Goal: Information Seeking & Learning: Learn about a topic

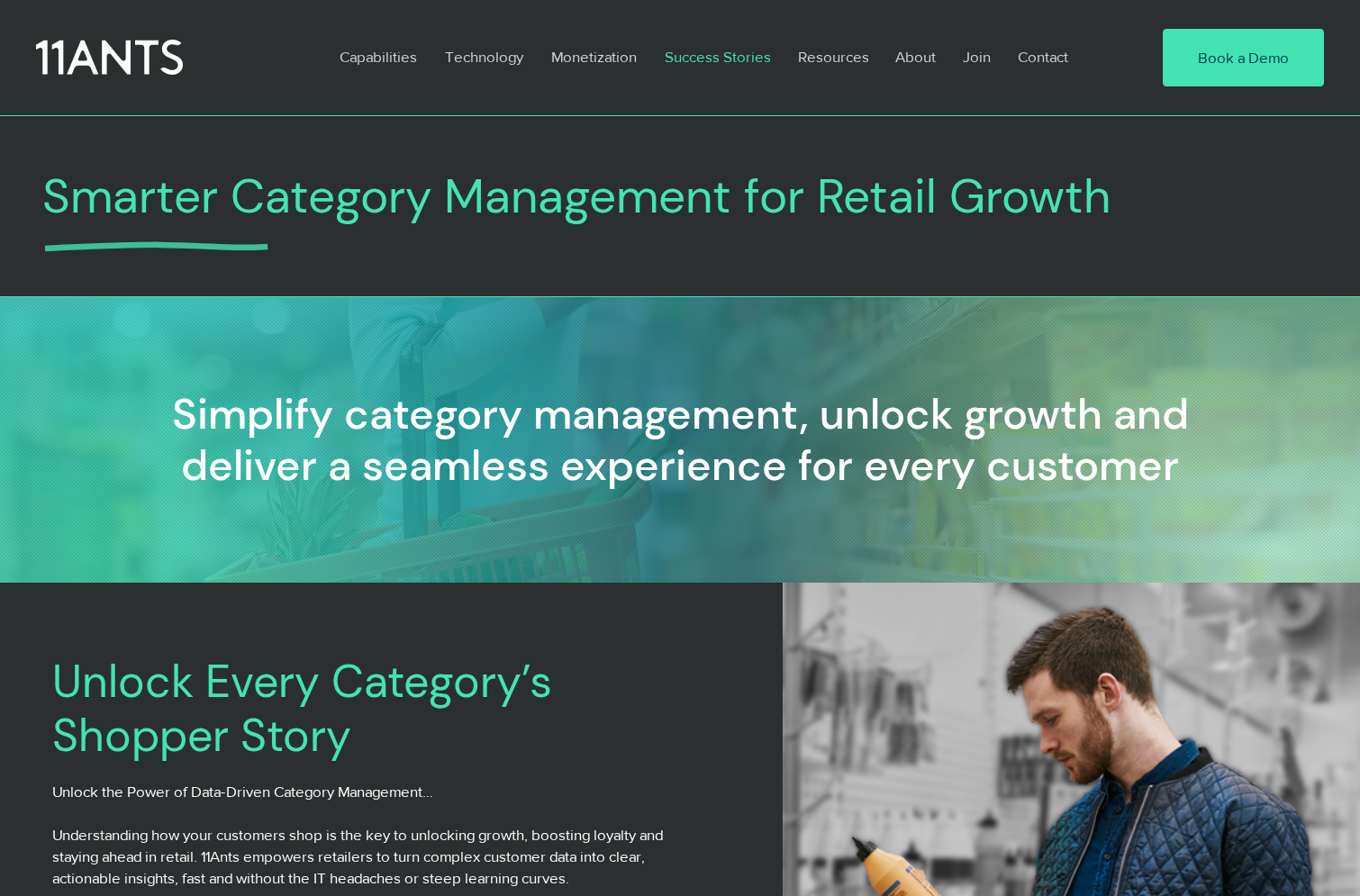
click at [719, 57] on p "Success Stories" at bounding box center [717, 56] width 125 height 41
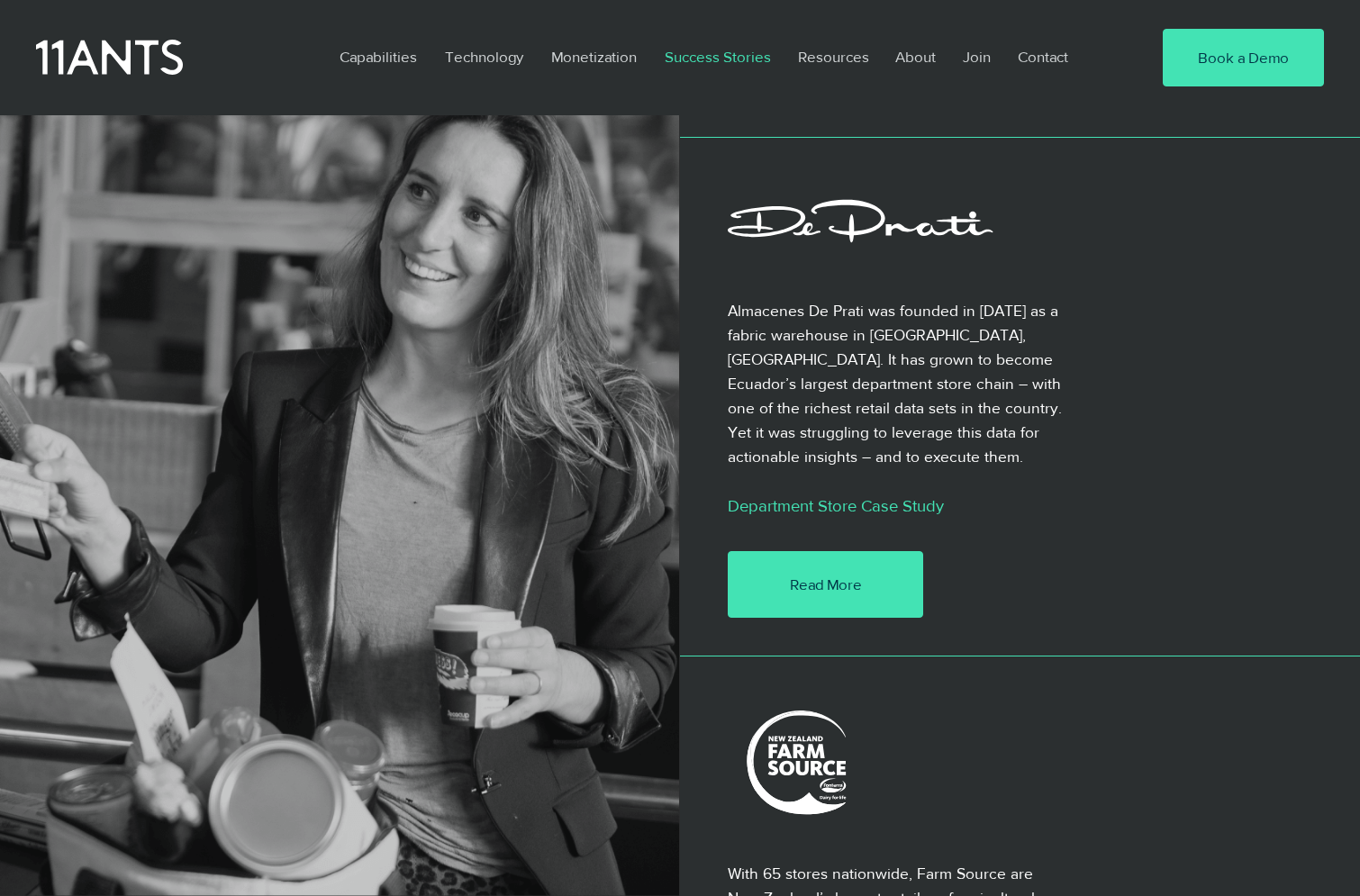
scroll to position [2616, 0]
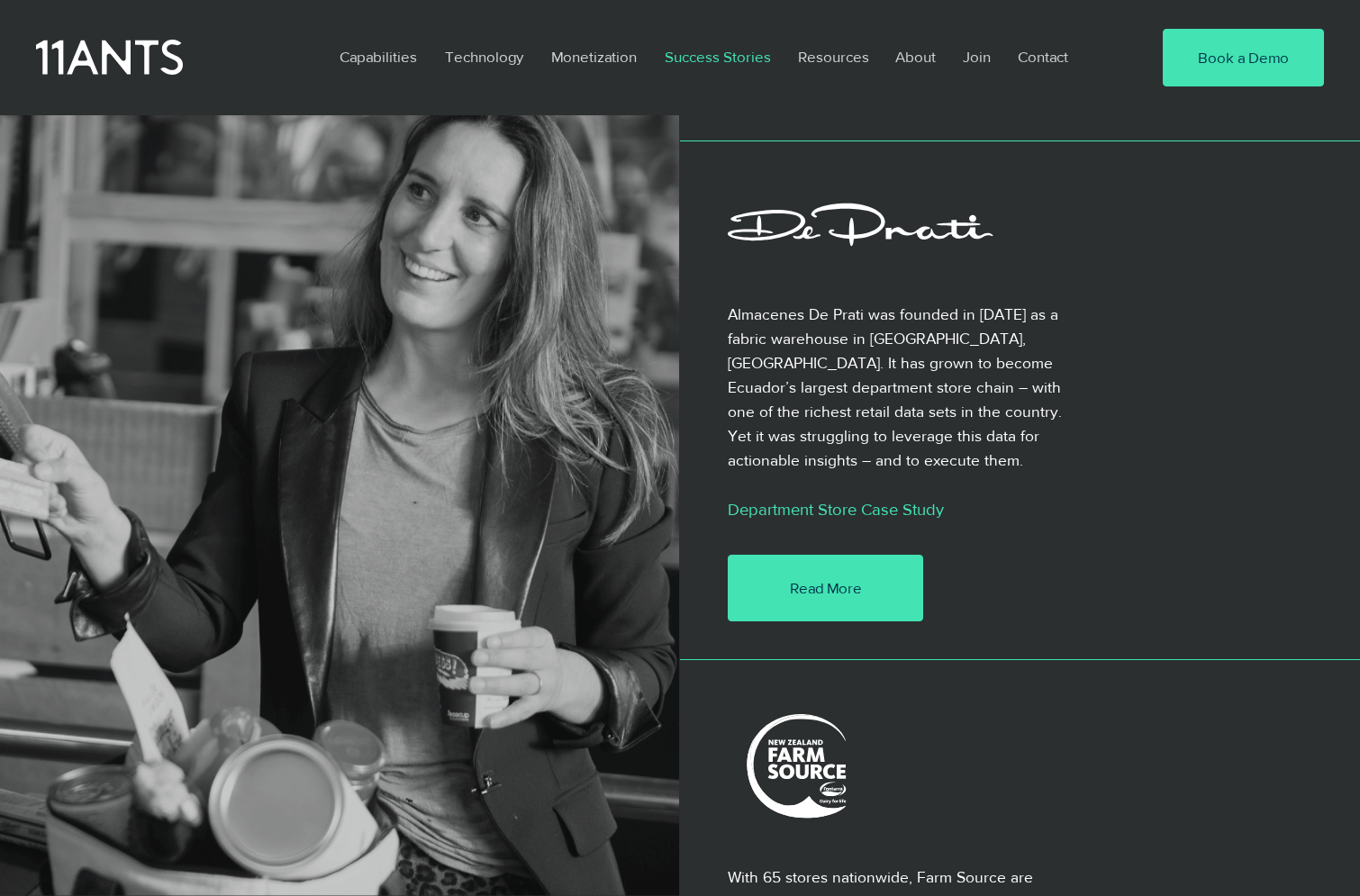
click at [849, 578] on span "Read More" at bounding box center [826, 588] width 72 height 22
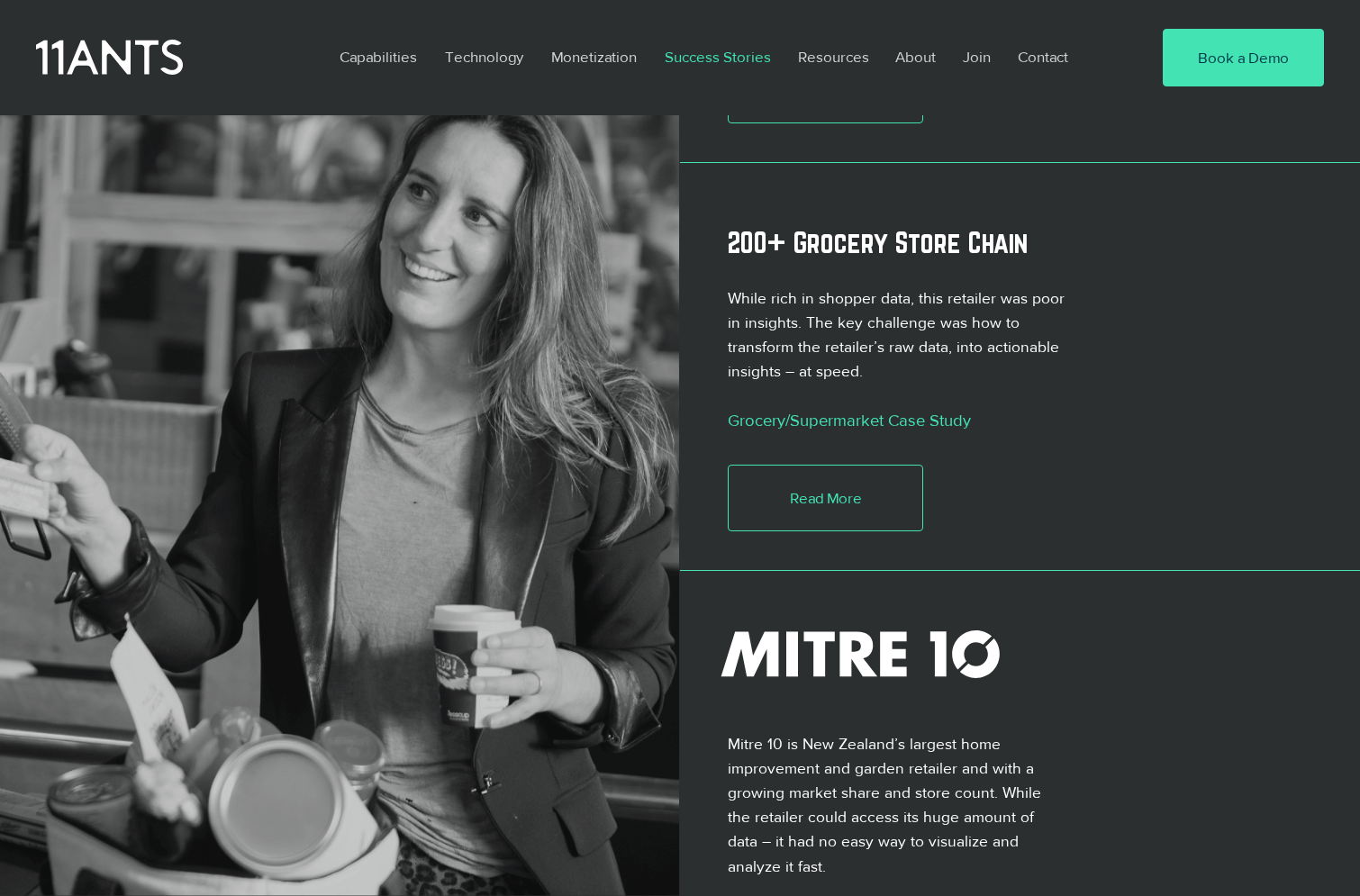
scroll to position [1673, 0]
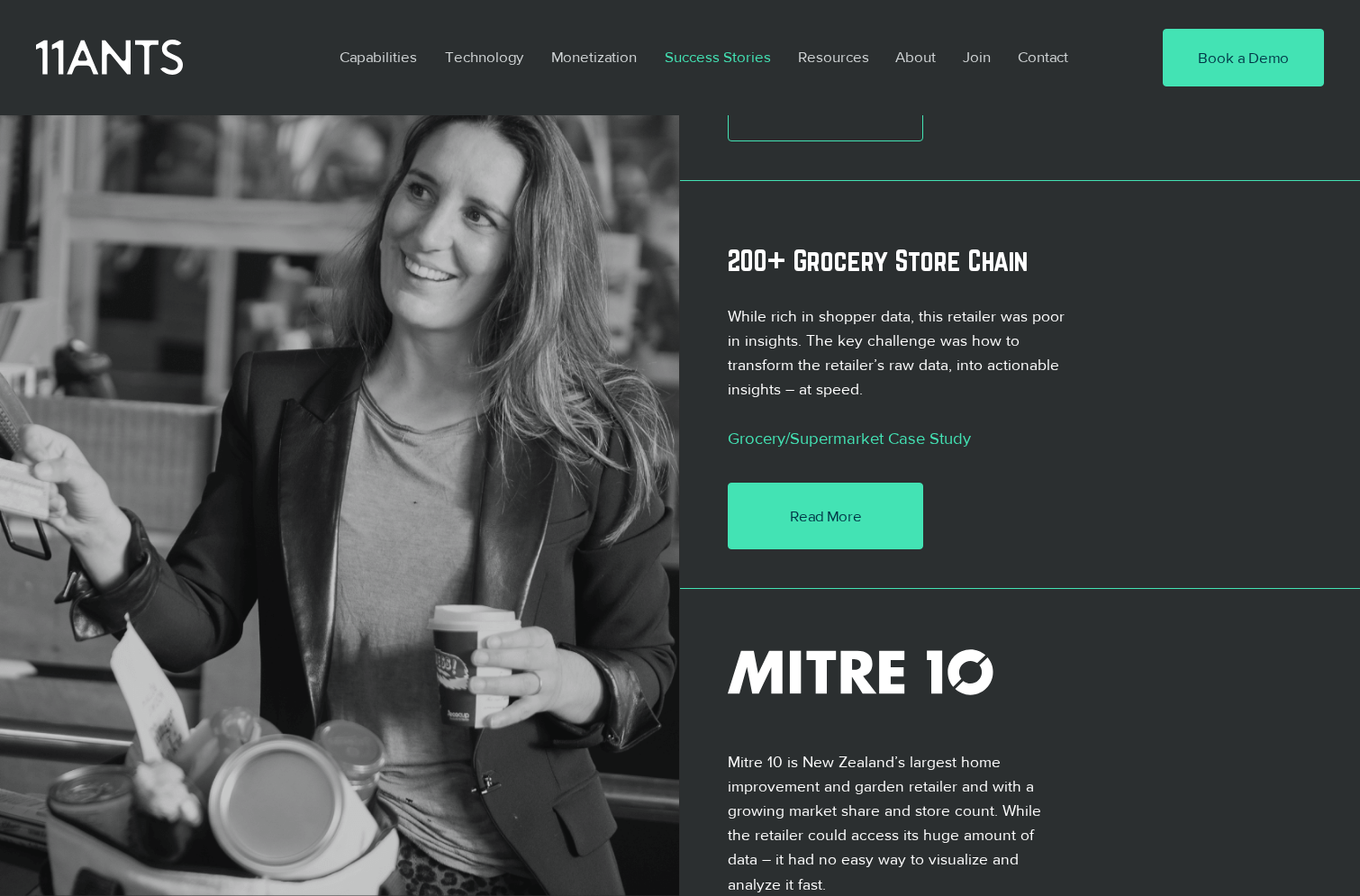
click at [852, 506] on span "Read More" at bounding box center [826, 516] width 72 height 22
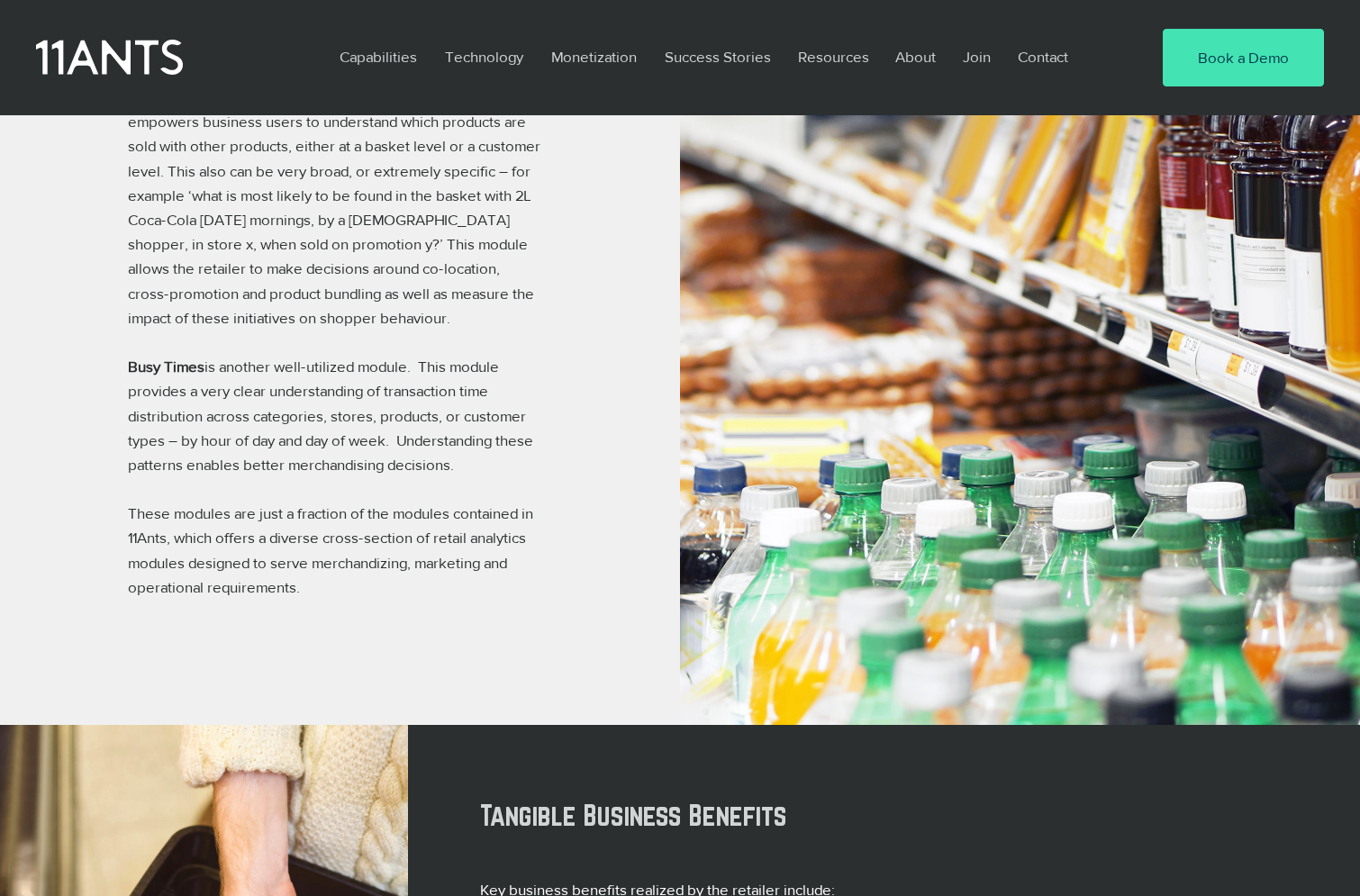
scroll to position [1395, 0]
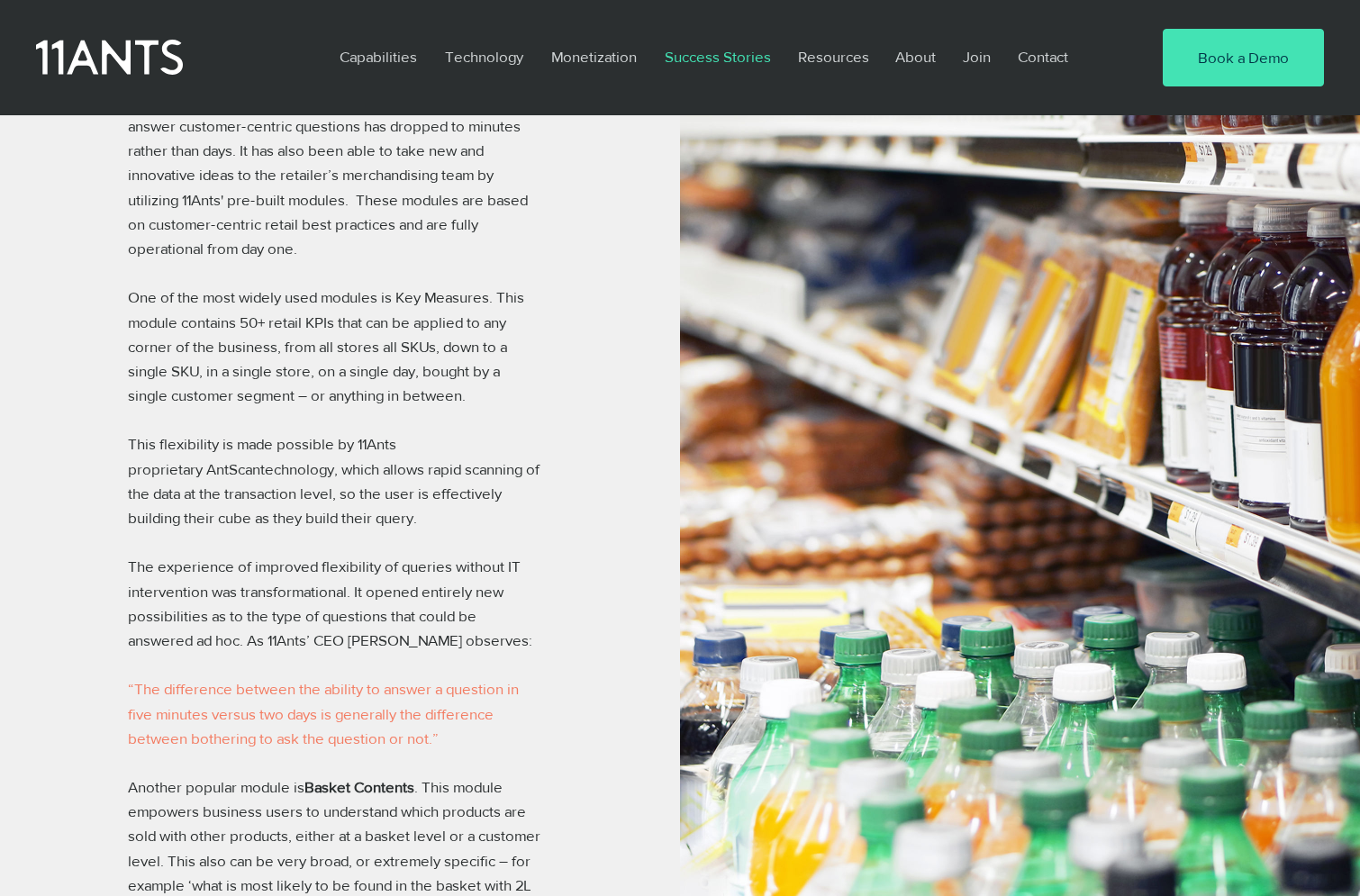
click at [702, 57] on p "Success Stories" at bounding box center [717, 56] width 125 height 41
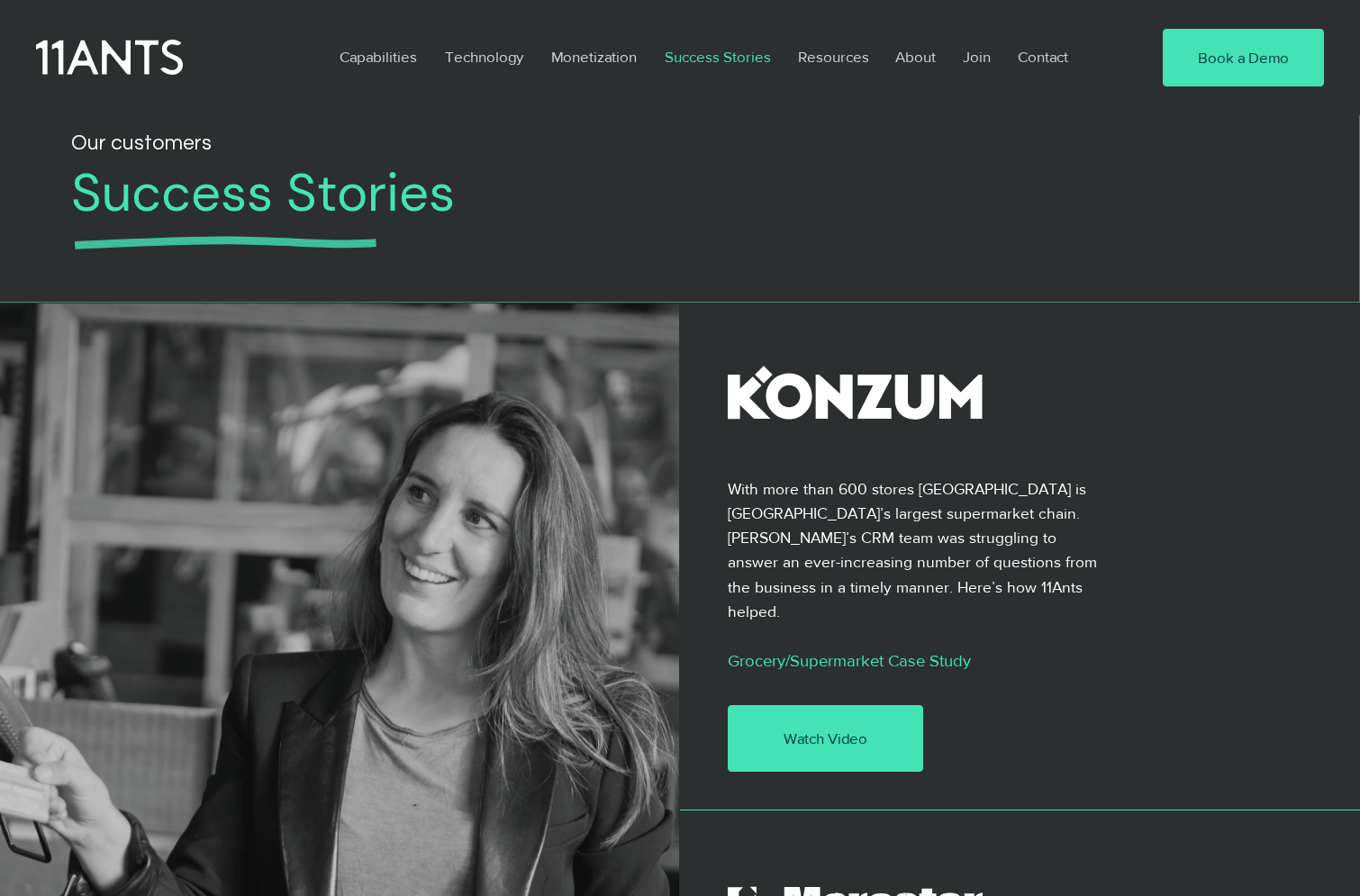
click at [837, 705] on link "Watch Video" at bounding box center [826, 738] width 197 height 66
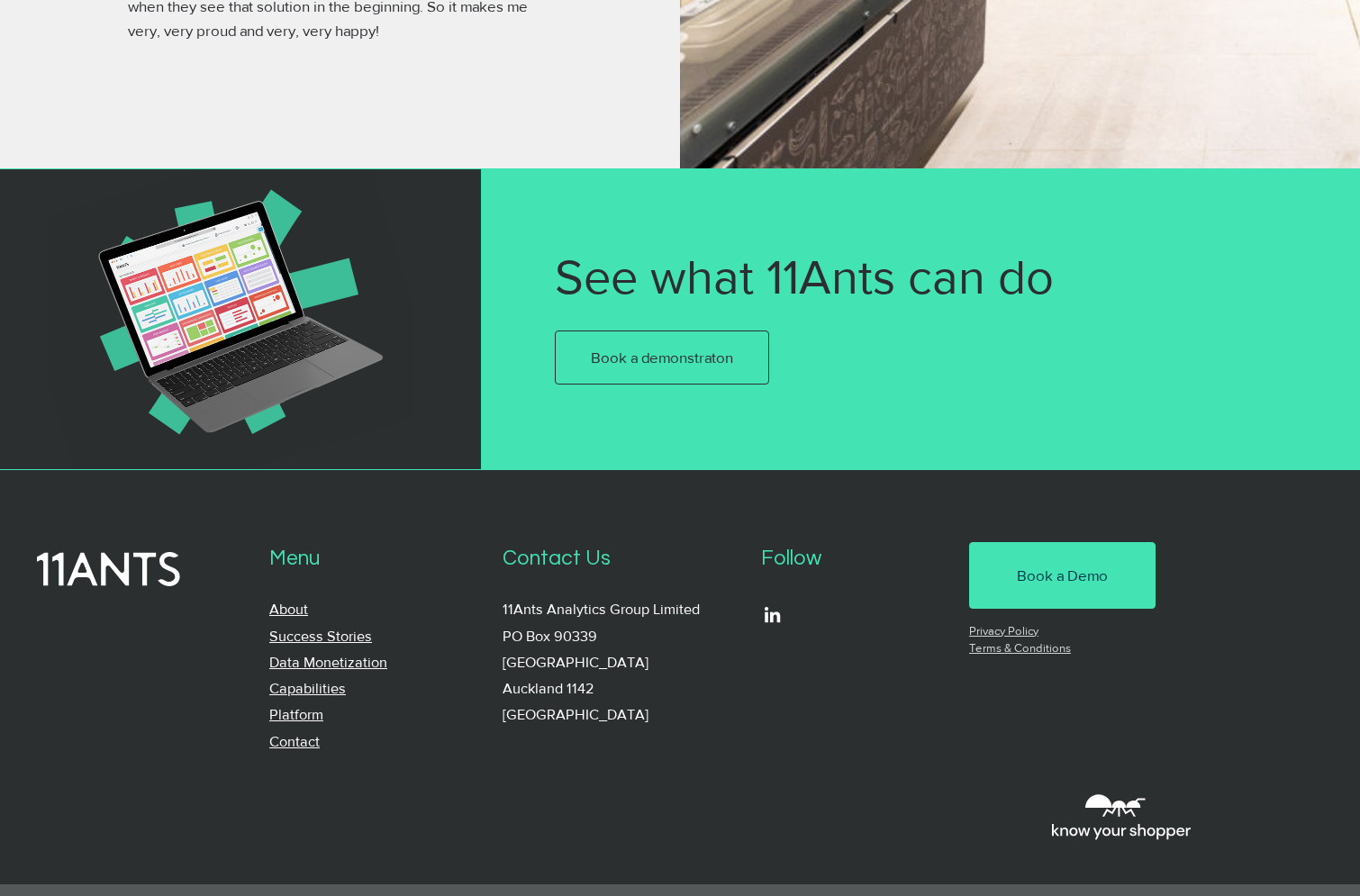
scroll to position [3554, 0]
